Goal: Task Accomplishment & Management: Use online tool/utility

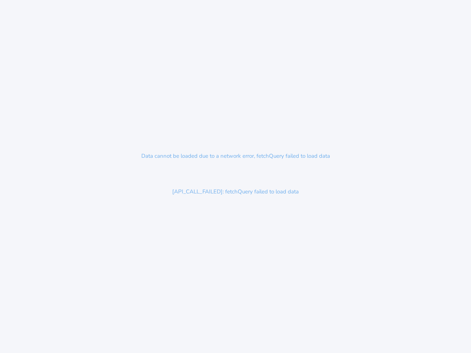
click at [235, 177] on div "Data cannot be loaded due to a network error, fetchQuery failed to load data [A…" at bounding box center [235, 176] width 471 height 353
